Goal: Task Accomplishment & Management: Manage account settings

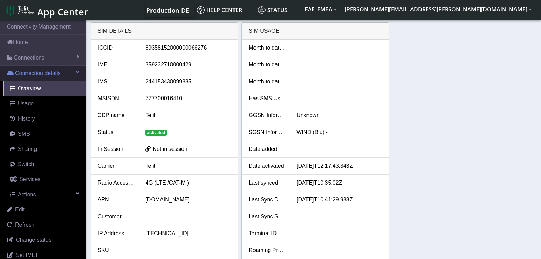
click at [48, 66] on link "Connection details" at bounding box center [43, 73] width 86 height 15
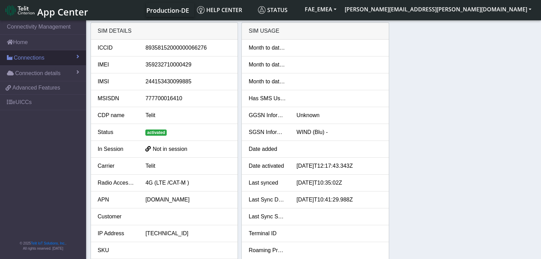
click at [48, 60] on link "Connections" at bounding box center [43, 57] width 86 height 15
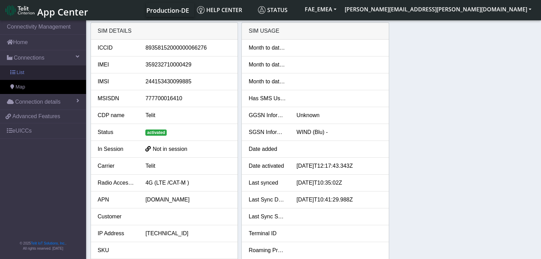
click at [33, 71] on link "List" at bounding box center [43, 72] width 86 height 14
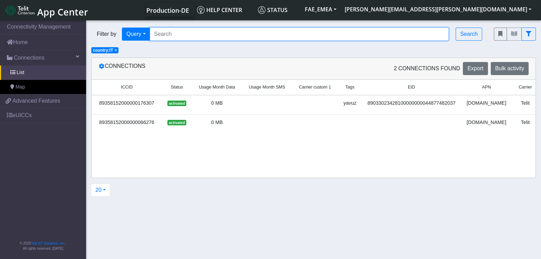
click at [183, 40] on input "Search..." at bounding box center [299, 34] width 299 height 13
paste input "89033023426500000000060317721948"
type input "89033023426500000000060317721948"
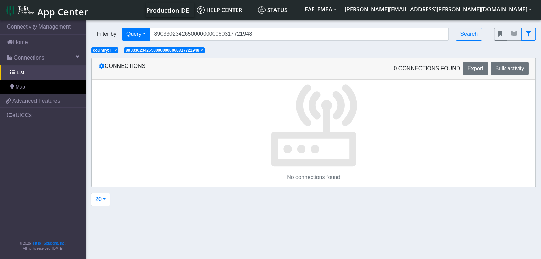
click at [115, 48] on span "×" at bounding box center [115, 50] width 2 height 5
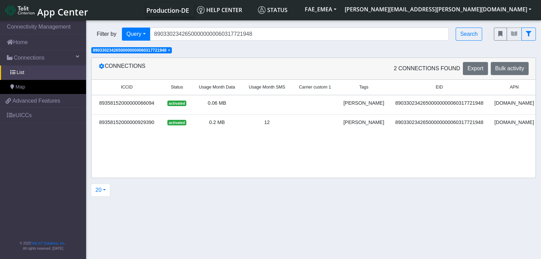
click at [141, 105] on div "89358152000000066094" at bounding box center [127, 104] width 62 height 8
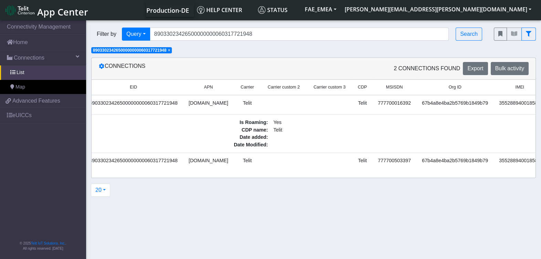
scroll to position [0, 470]
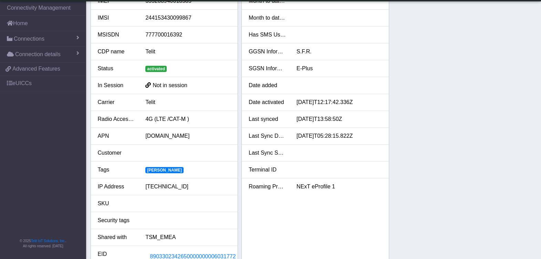
scroll to position [43, 0]
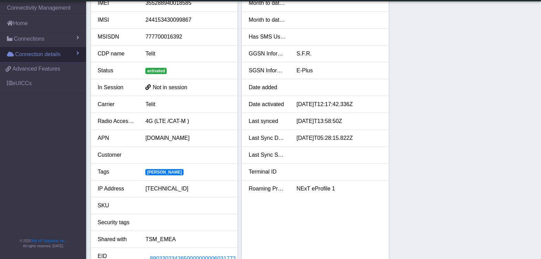
click at [76, 57] on link "Connection details" at bounding box center [43, 54] width 86 height 15
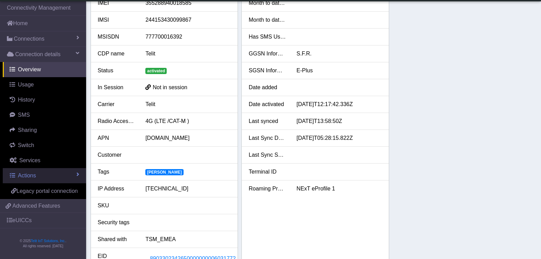
click at [30, 181] on link "Actions" at bounding box center [44, 175] width 83 height 15
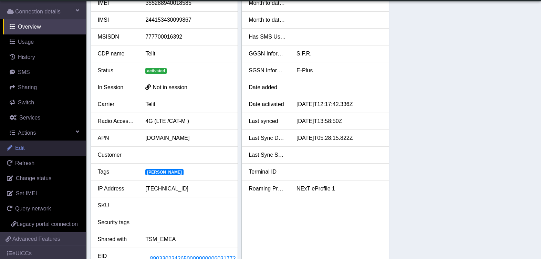
click at [33, 149] on link "Edit" at bounding box center [43, 148] width 86 height 15
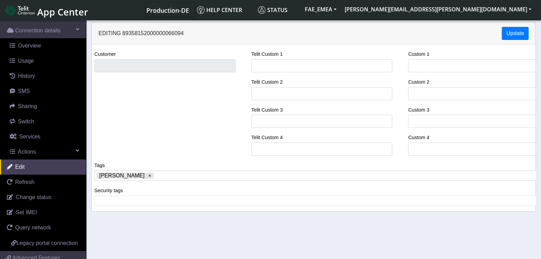
click at [155, 176] on span at bounding box center [345, 176] width 381 height 6
